Goal: Check status

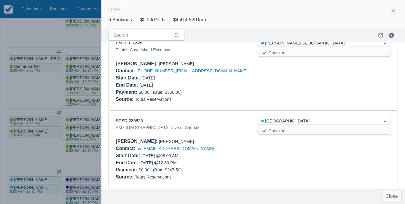
scroll to position [337, 0]
click at [396, 10] on button "button" at bounding box center [392, 10] width 9 height 9
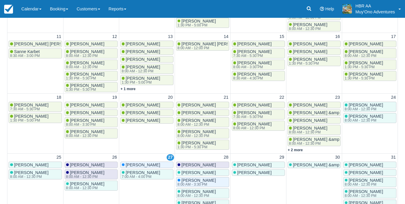
scroll to position [23, 0]
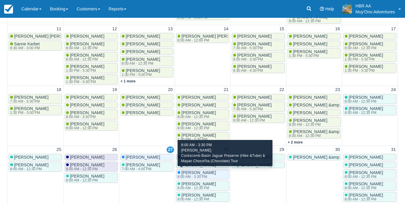
click at [189, 170] on span "Blane Jacobson" at bounding box center [198, 172] width 34 height 5
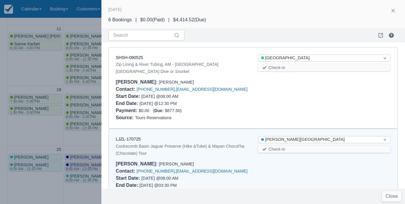
scroll to position [0, 0]
click at [133, 55] on link "SHSH-090525" at bounding box center [129, 57] width 27 height 5
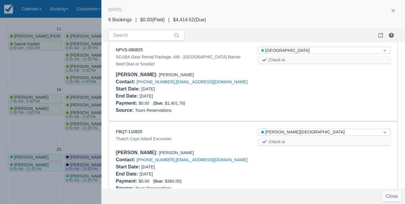
scroll to position [251, 0]
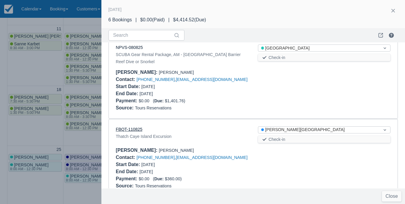
click at [137, 127] on link "FBQT-110825" at bounding box center [129, 129] width 27 height 5
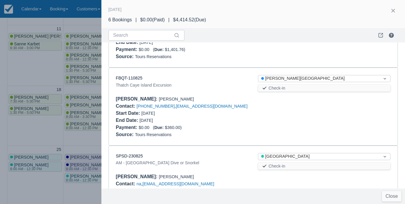
scroll to position [297, 0]
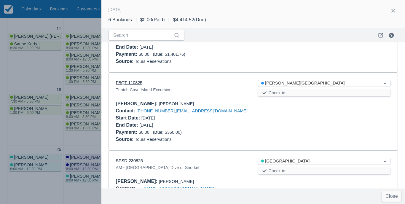
click at [134, 80] on link "FBQT-110825" at bounding box center [129, 82] width 27 height 5
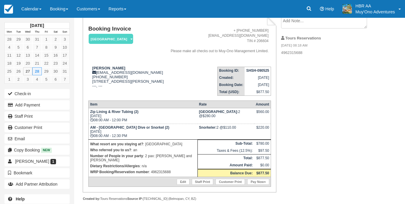
scroll to position [38, 0]
